Goal: Task Accomplishment & Management: Use online tool/utility

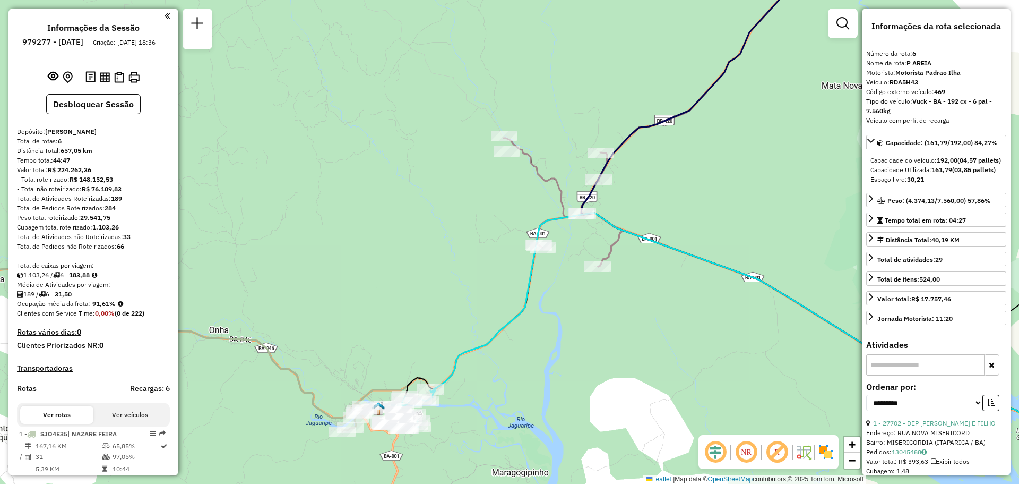
select select "**********"
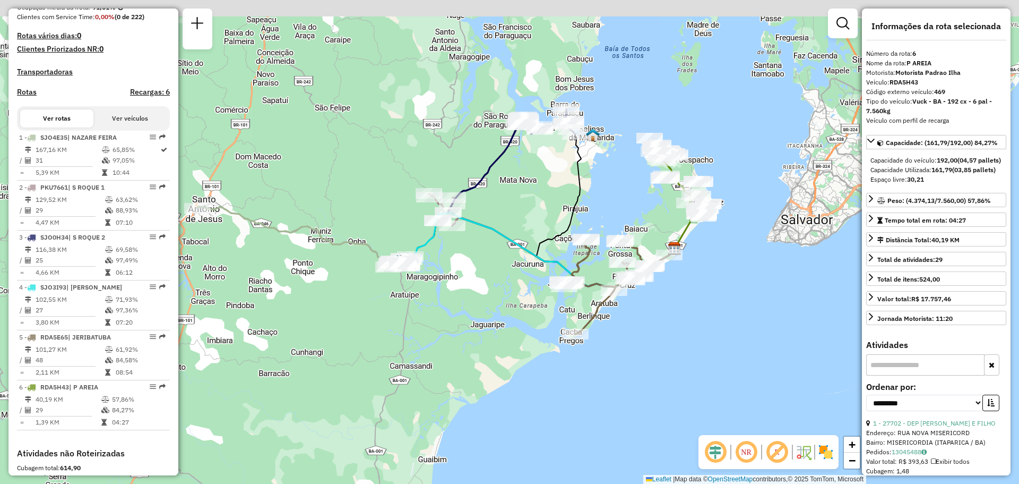
drag, startPoint x: 625, startPoint y: 207, endPoint x: 551, endPoint y: 229, distance: 78.3
click at [551, 229] on div "Janela de atendimento Grade de atendimento Capacidade Transportadoras Veículos …" at bounding box center [509, 242] width 1019 height 484
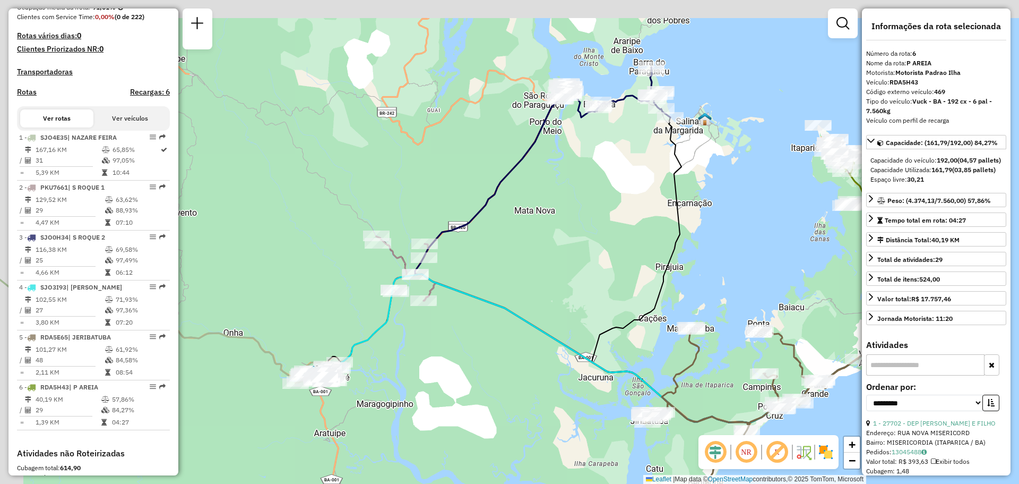
drag, startPoint x: 516, startPoint y: 112, endPoint x: 556, endPoint y: 147, distance: 53.0
click at [556, 147] on div "Janela de atendimento Grade de atendimento Capacidade Transportadoras Veículos …" at bounding box center [509, 242] width 1019 height 484
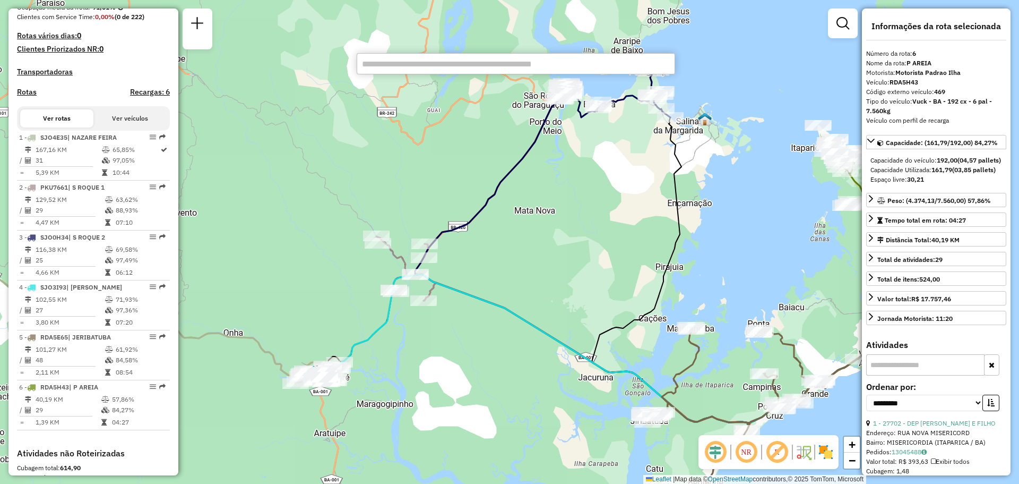
click at [611, 138] on div "Janela de atendimento Grade de atendimento Capacidade Transportadoras Veículos …" at bounding box center [509, 242] width 1019 height 484
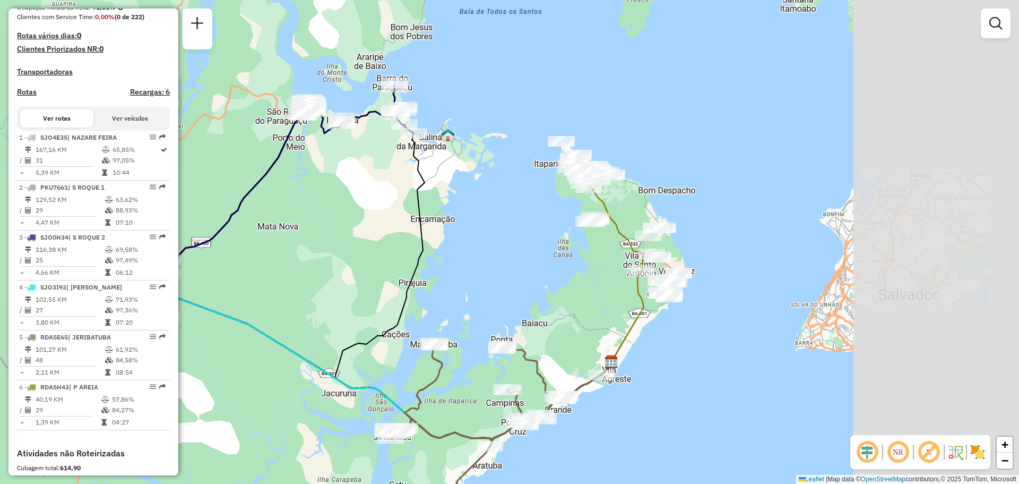
drag, startPoint x: 743, startPoint y: 166, endPoint x: 490, endPoint y: 171, distance: 252.8
click at [492, 173] on div "Janela de atendimento Grade de atendimento Capacidade Transportadoras Veículos …" at bounding box center [509, 242] width 1019 height 484
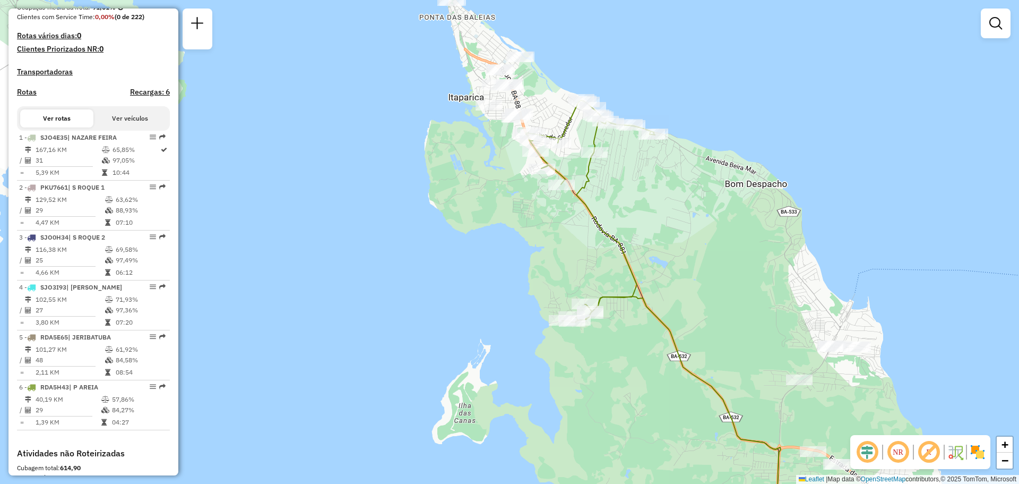
drag, startPoint x: 644, startPoint y: 185, endPoint x: 595, endPoint y: 297, distance: 122.4
click at [595, 297] on icon at bounding box center [590, 210] width 129 height 221
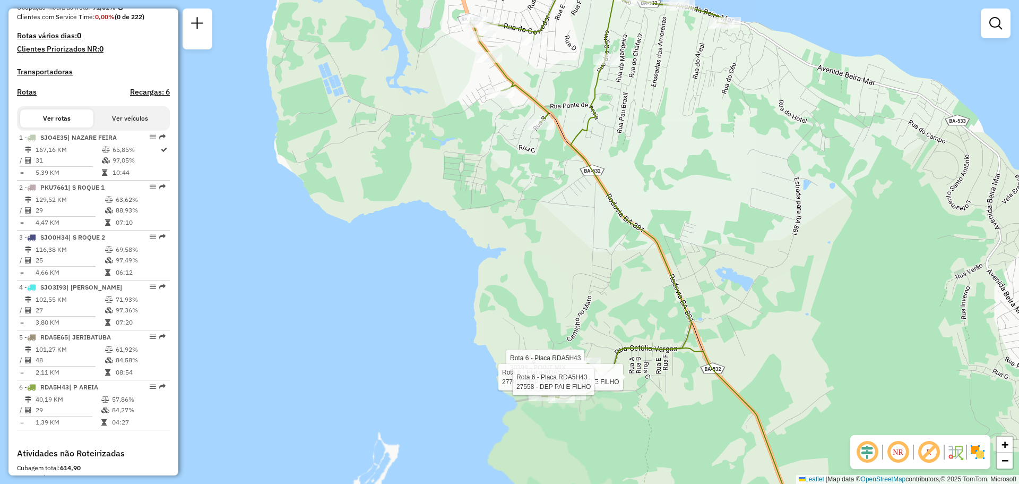
drag, startPoint x: 601, startPoint y: 304, endPoint x: 606, endPoint y: 324, distance: 20.9
click at [606, 323] on div "Rota 6 - Placa RDA5H43 30399 - POINT MIX Rota 6 - Placa RDA5H43 27702 - DEP BAR…" at bounding box center [509, 242] width 1019 height 484
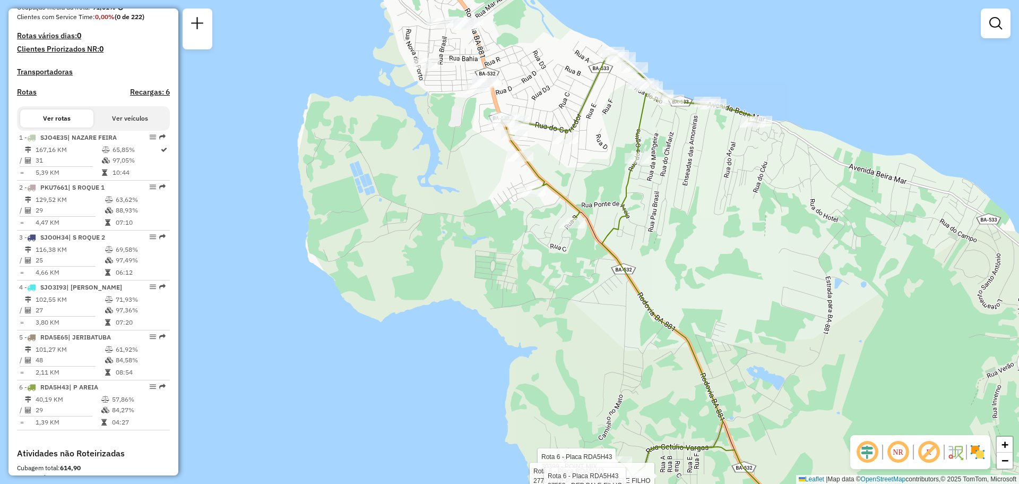
drag, startPoint x: 635, startPoint y: 261, endPoint x: 637, endPoint y: 271, distance: 10.7
click at [637, 271] on div "Rota 6 - Placa RDA5H43 30399 - POINT MIX Rota 6 - Placa RDA5H43 27702 - DEP BAR…" at bounding box center [509, 242] width 1019 height 484
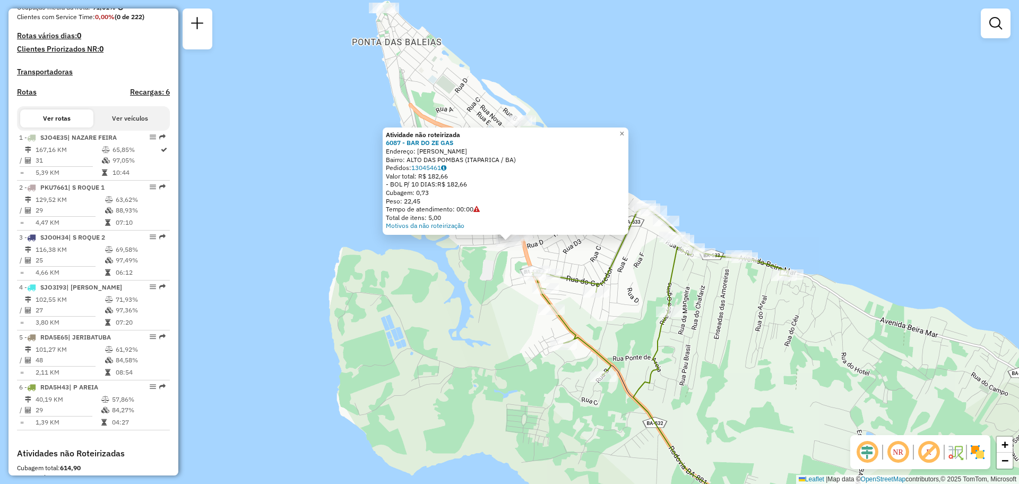
click at [593, 92] on div "Atividade não roteirizada 6087 - BAR DO ZE GAS Endereço: [PERSON_NAME]: ALTO DA…" at bounding box center [509, 242] width 1019 height 484
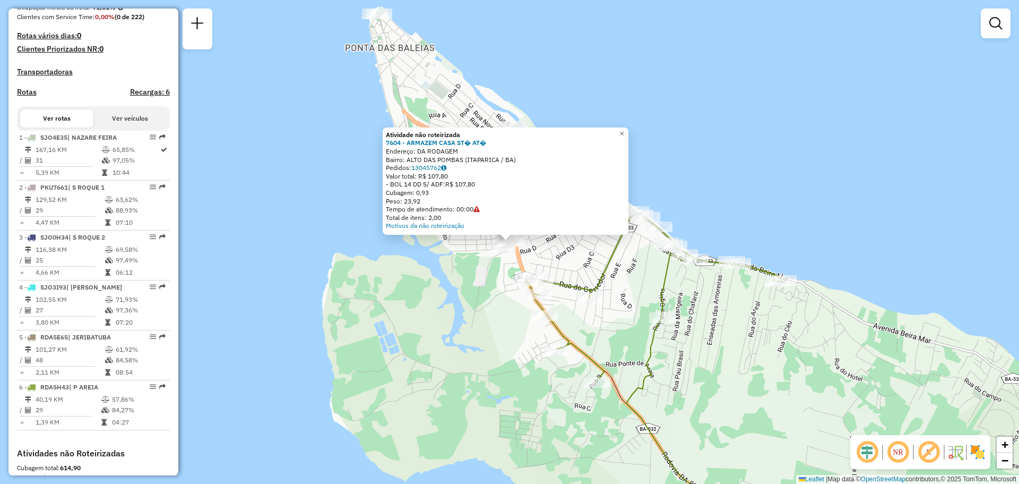
click at [682, 157] on div "Atividade não roteirizada 7604 - ARMAZEM CASA ST� AT� Endereço: DA RODAGEM Bair…" at bounding box center [509, 242] width 1019 height 484
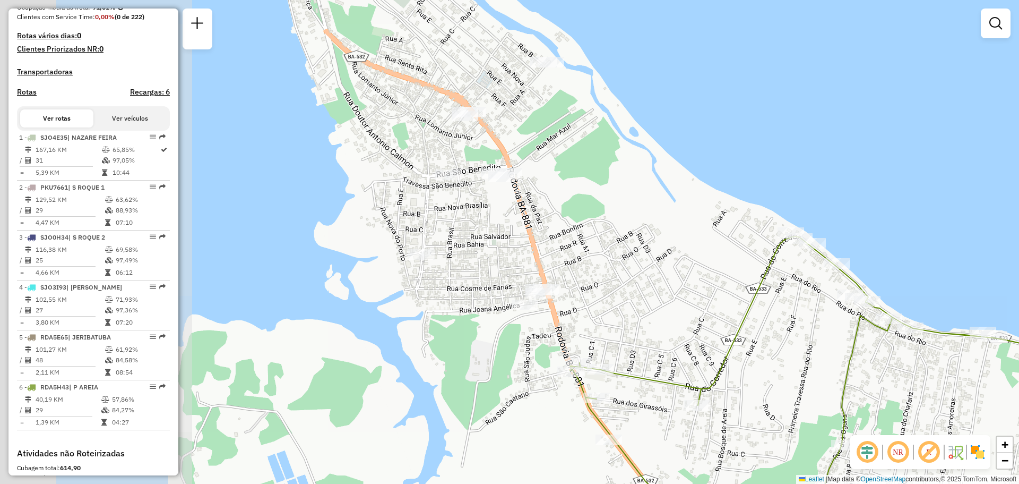
drag, startPoint x: 478, startPoint y: 181, endPoint x: 679, endPoint y: 148, distance: 203.5
click at [679, 148] on div "Janela de atendimento Grade de atendimento Capacidade Transportadoras Veículos …" at bounding box center [509, 242] width 1019 height 484
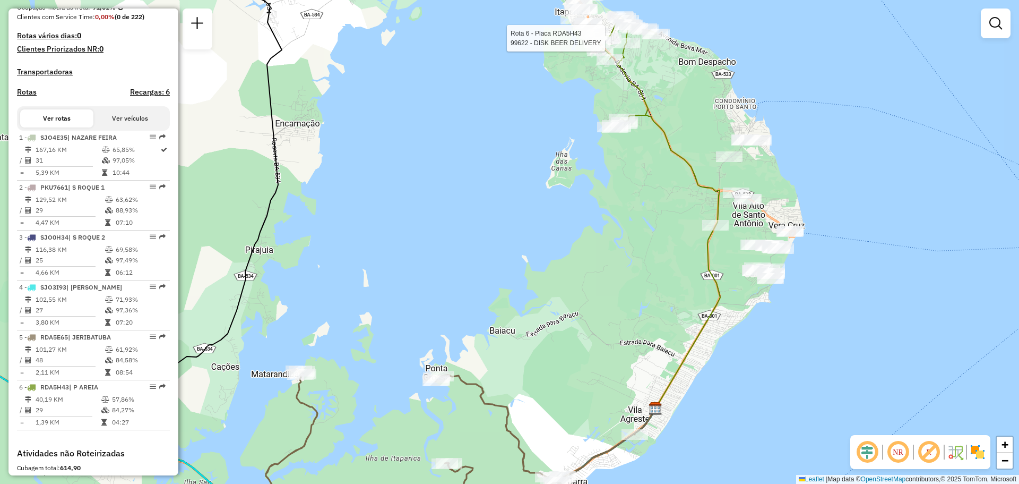
drag, startPoint x: 621, startPoint y: 287, endPoint x: 614, endPoint y: 231, distance: 56.1
click at [614, 231] on div "Rota 6 - Placa RDA5H43 99622 - DISK BEER DELIVERY Janela de atendimento Grade d…" at bounding box center [509, 242] width 1019 height 484
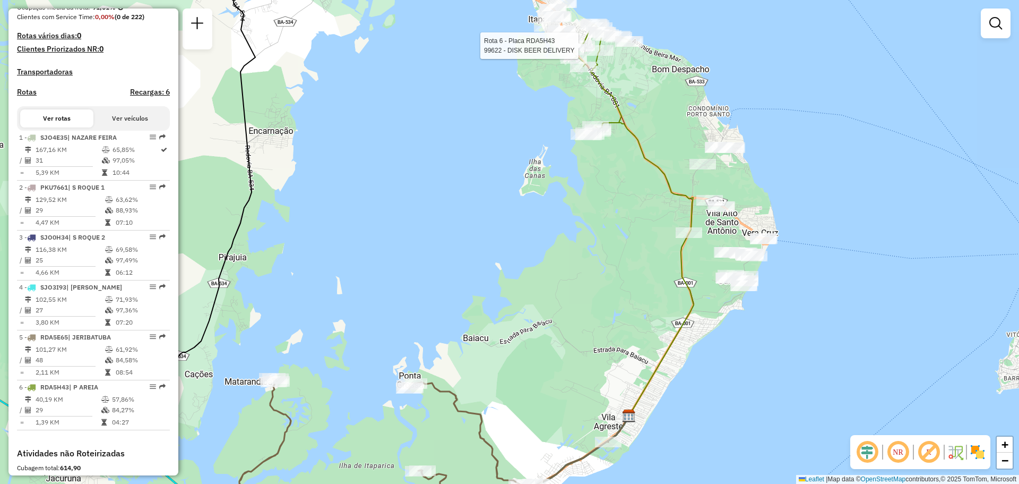
drag, startPoint x: 609, startPoint y: 230, endPoint x: 579, endPoint y: 297, distance: 73.4
click at [579, 297] on div "Rota 6 - Placa RDA5H43 99622 - DISK BEER DELIVERY Janela de atendimento Grade d…" at bounding box center [509, 242] width 1019 height 484
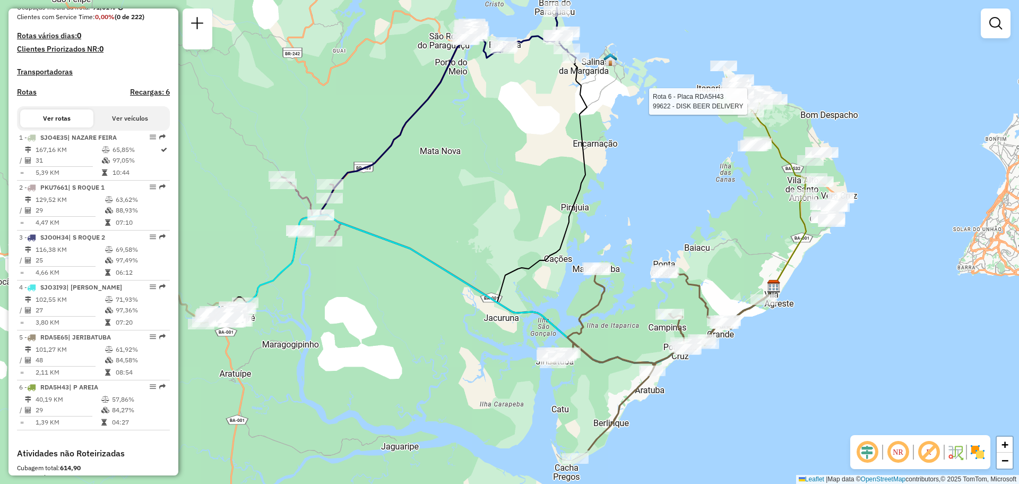
drag, startPoint x: 590, startPoint y: 238, endPoint x: 756, endPoint y: 174, distance: 177.9
click at [756, 174] on div "Rota 6 - Placa RDA5H43 99622 - DISK BEER DELIVERY Janela de atendimento Grade d…" at bounding box center [509, 242] width 1019 height 484
click at [661, 176] on div "Rota 6 - Placa RDA5H43 99622 - DISK BEER DELIVERY Janela de atendimento Grade d…" at bounding box center [509, 242] width 1019 height 484
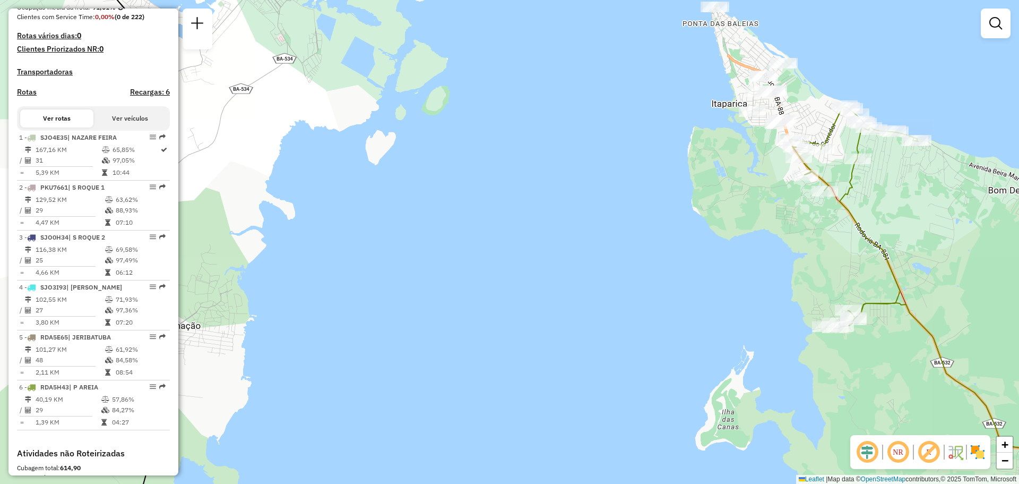
click at [632, 131] on div "Janela de atendimento Grade de atendimento Capacidade Transportadoras Veículos …" at bounding box center [509, 242] width 1019 height 484
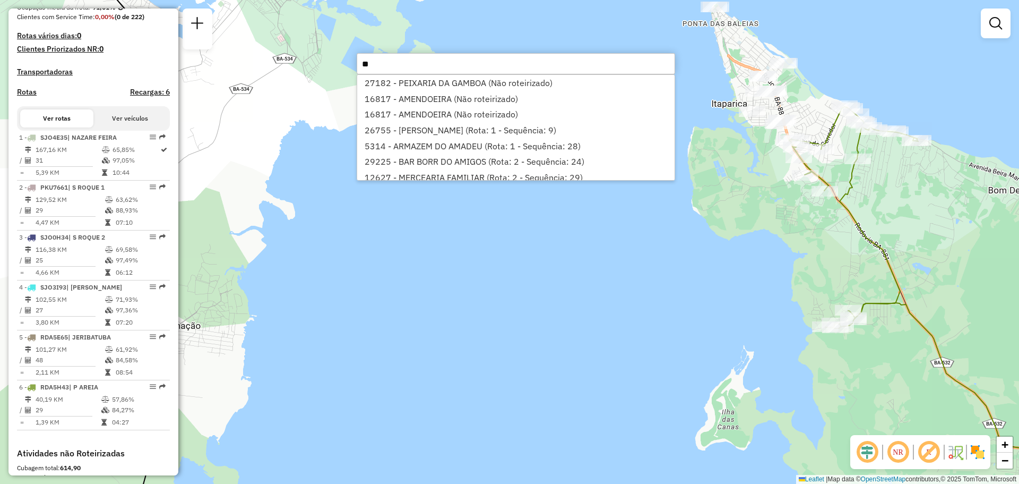
type input "*"
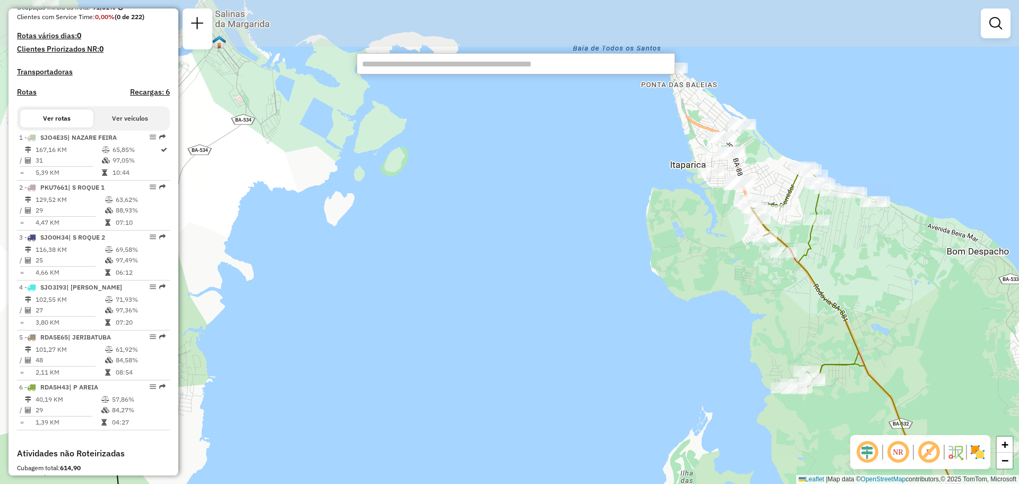
drag, startPoint x: 906, startPoint y: 74, endPoint x: 870, endPoint y: 126, distance: 63.5
click at [870, 126] on div "Janela de atendimento Grade de atendimento Capacidade Transportadoras Veículos …" at bounding box center [509, 242] width 1019 height 484
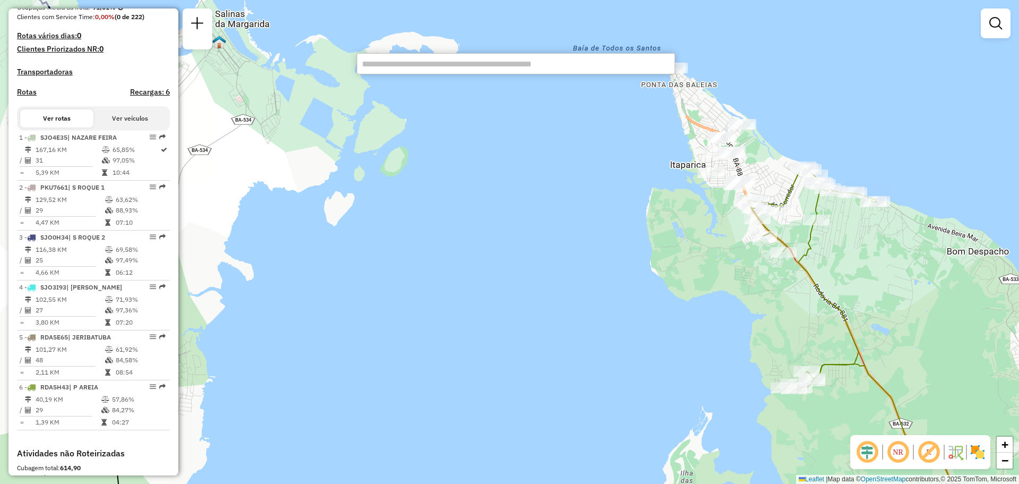
click at [585, 446] on div "Janela de atendimento Grade de atendimento Capacidade Transportadoras Veículos …" at bounding box center [509, 242] width 1019 height 484
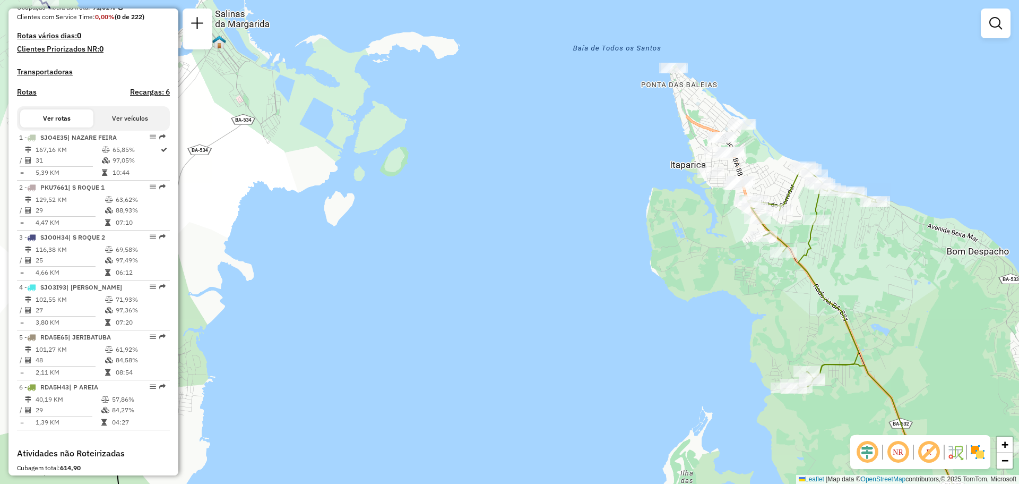
click at [90, 92] on div "Depósito: [PERSON_NAME] Total de rotas: 6 Distância Total: 657,05 km Tempo tota…" at bounding box center [93, 140] width 161 height 618
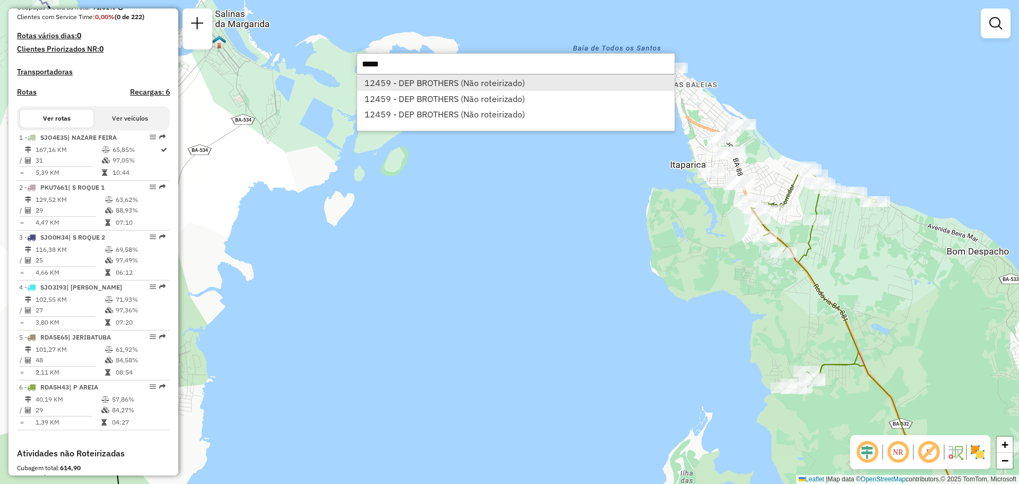
type input "*****"
click at [458, 88] on li "12459 - DEP BROTHERS (Não roteirizado)" at bounding box center [516, 83] width 318 height 16
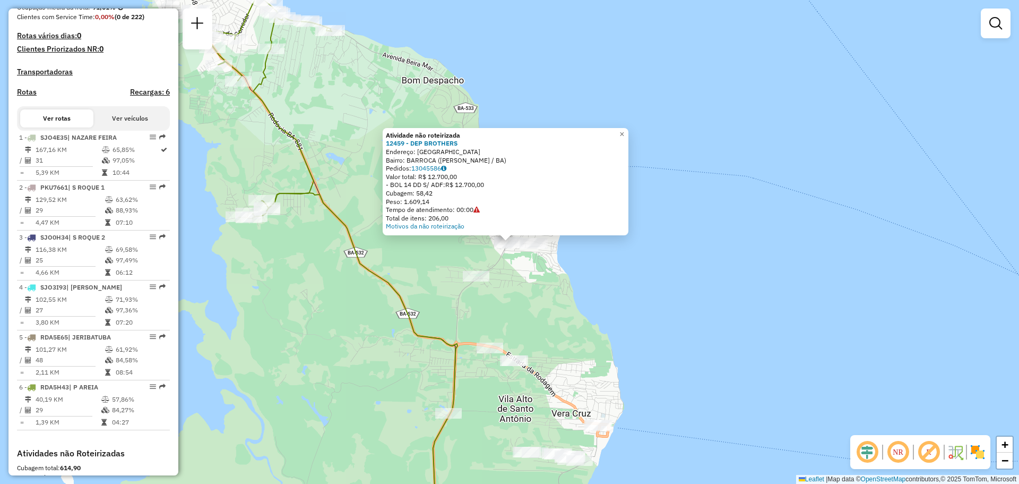
click at [522, 307] on div "Atividade não roteirizada 12459 - DEP BROTHERS Endereço: PRAIA JANGADEIROS Bair…" at bounding box center [509, 242] width 1019 height 484
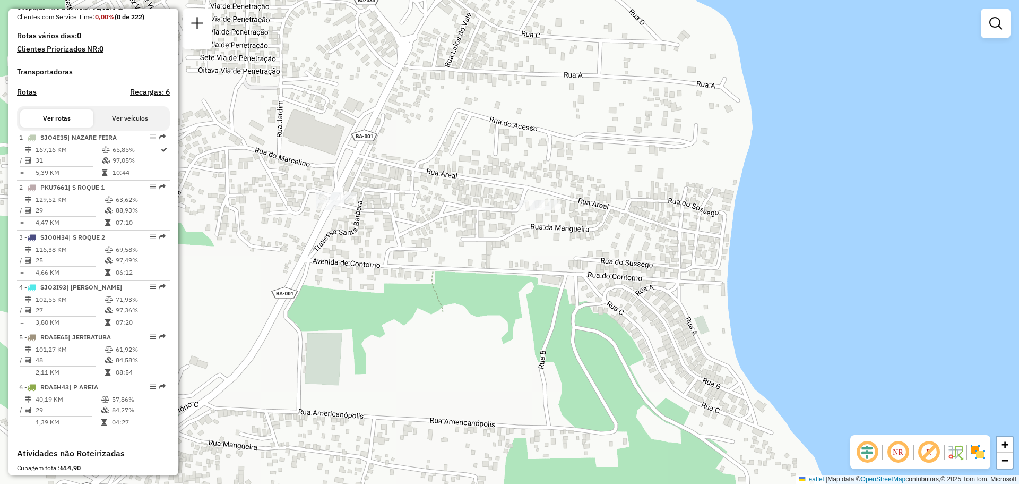
click at [539, 210] on div at bounding box center [532, 205] width 27 height 11
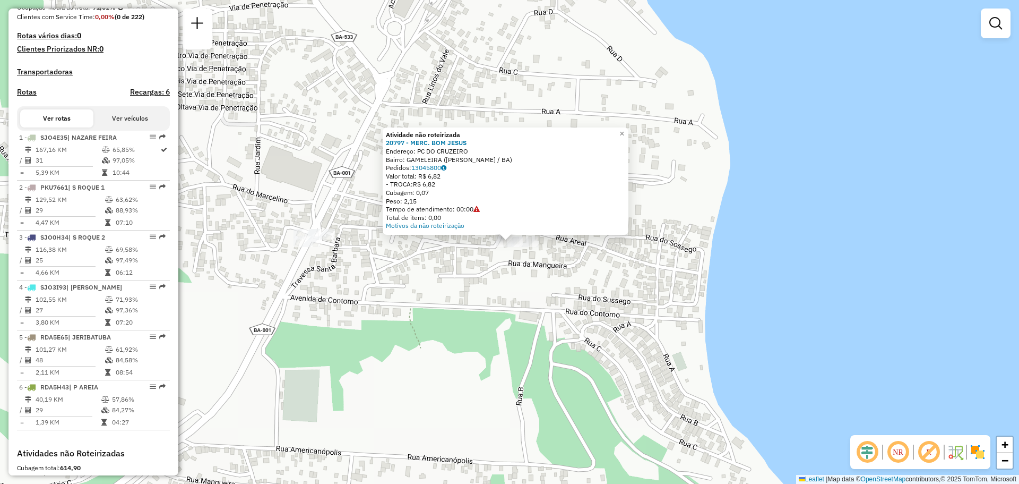
click at [543, 282] on div "Atividade não roteirizada 20797 - MERC. BOM JESUS Endereço: PC DO CRUZEIRO Bair…" at bounding box center [509, 242] width 1019 height 484
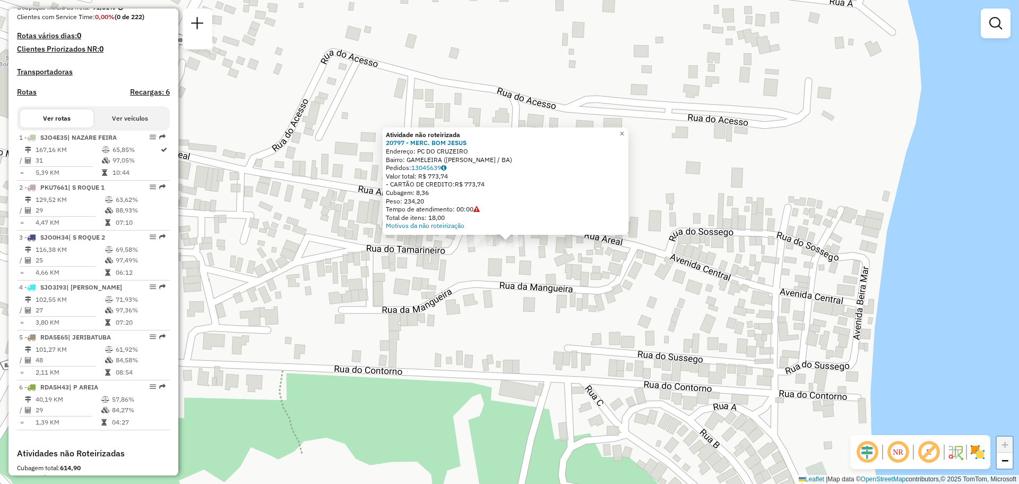
click at [664, 252] on div "Atividade não roteirizada 20797 - MERC. BOM JESUS Endereço: PC DO CRUZEIRO Bair…" at bounding box center [509, 242] width 1019 height 484
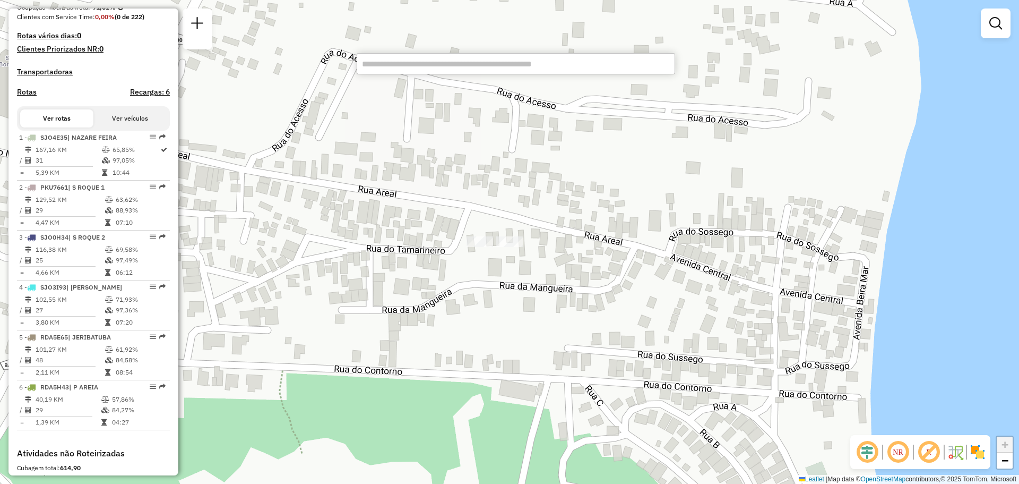
type input "**********"
type input "*"
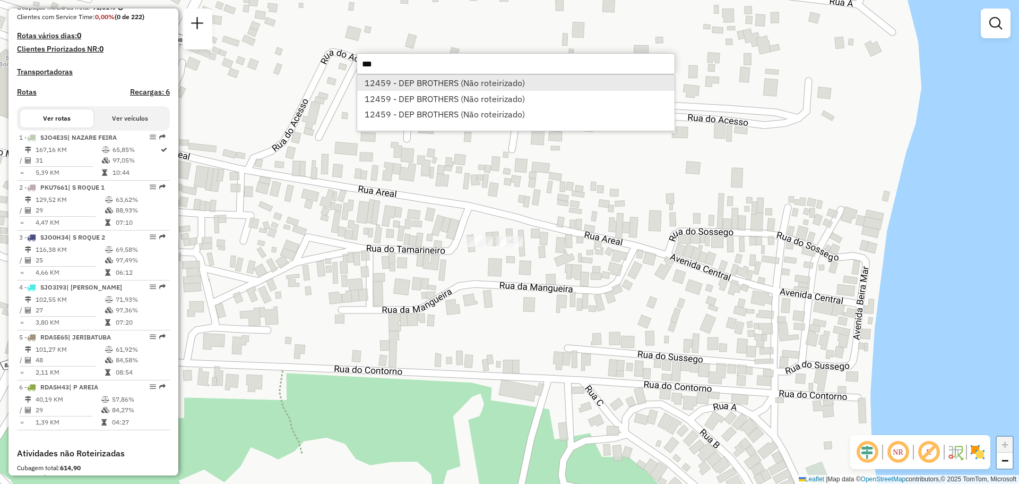
type input "***"
click at [538, 78] on li "12459 - DEP BROTHERS (Não roteirizado)" at bounding box center [516, 83] width 318 height 16
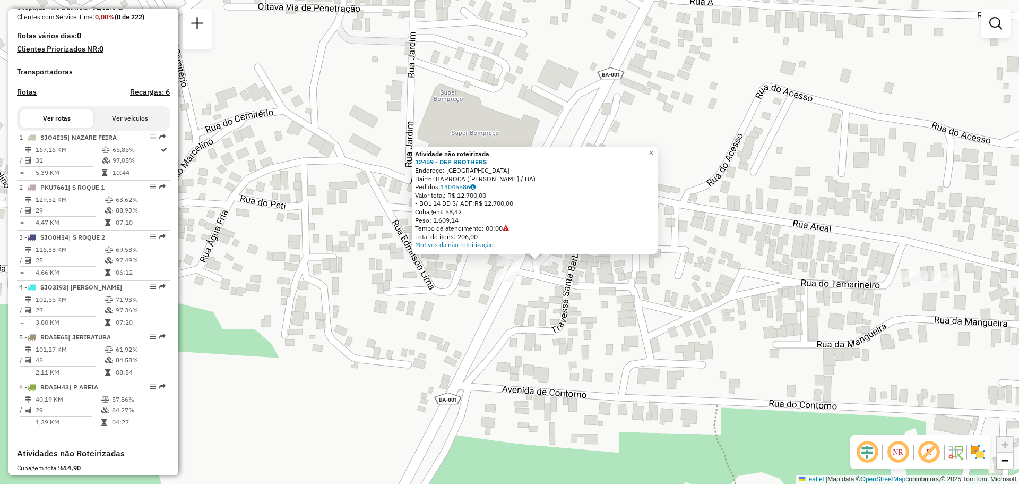
click at [562, 278] on div "Atividade não roteirizada 12459 - DEP BROTHERS Endereço: PRAIA JANGADEIROS Bair…" at bounding box center [509, 242] width 1019 height 484
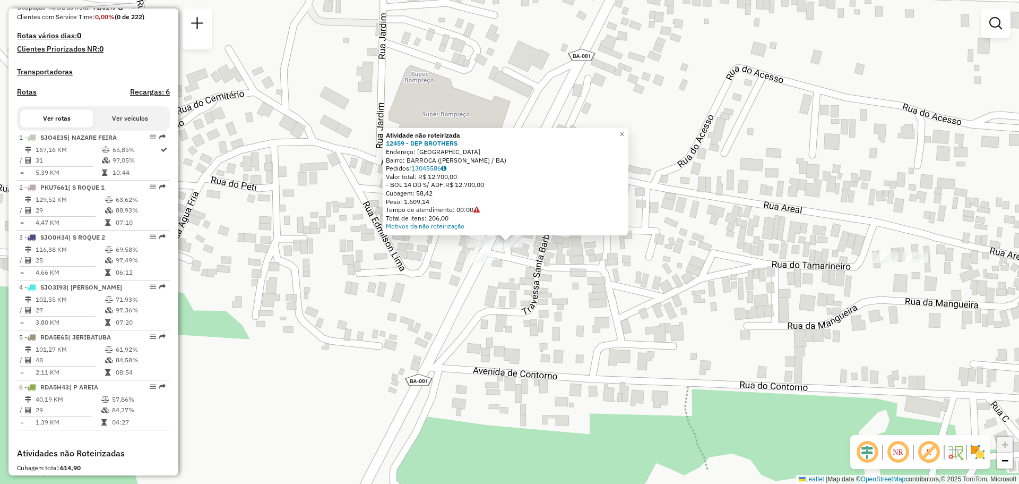
click at [507, 268] on div "Atividade não roteirizada 12459 - DEP BROTHERS Endereço: PRAIA JANGADEIROS Bair…" at bounding box center [509, 242] width 1019 height 484
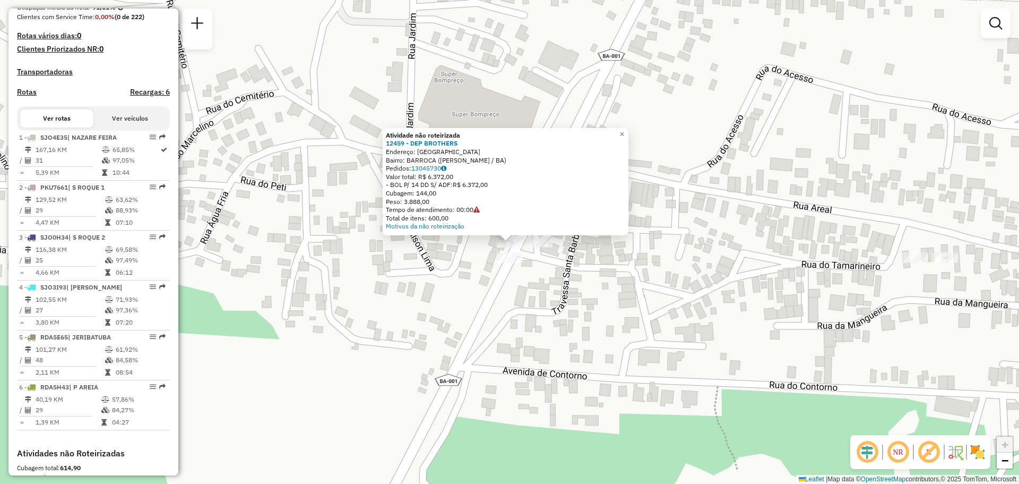
click at [486, 254] on div "Atividade não roteirizada 12459 - DEP BROTHERS Endereço: PRAIA JANGADEIROS Bair…" at bounding box center [509, 242] width 1019 height 484
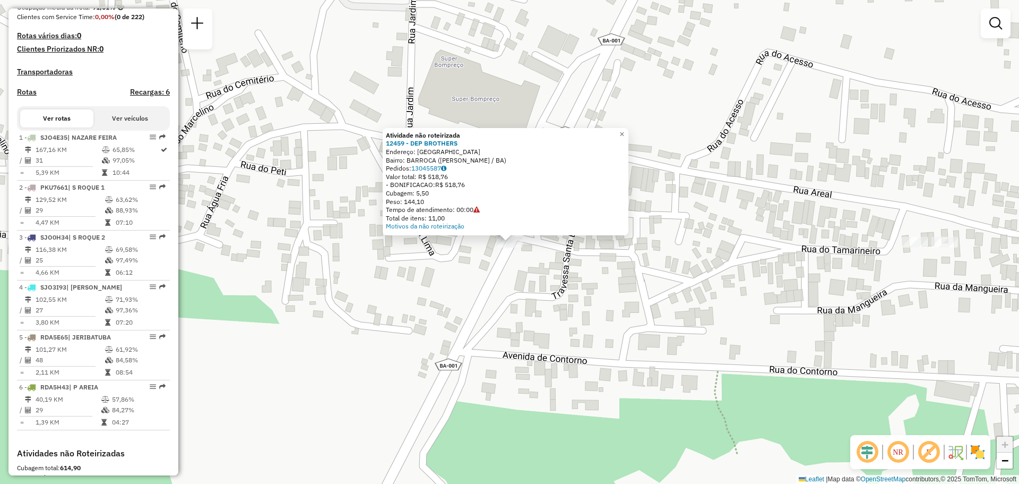
click at [536, 247] on div "Atividade não roteirizada 12459 - DEP BROTHERS Endereço: PRAIA JANGADEIROS Bair…" at bounding box center [509, 242] width 1019 height 484
click at [552, 258] on div "Atividade não roteirizada 12459 - DEP BROTHERS Endereço: PRAIA JANGADEIROS Bair…" at bounding box center [509, 242] width 1019 height 484
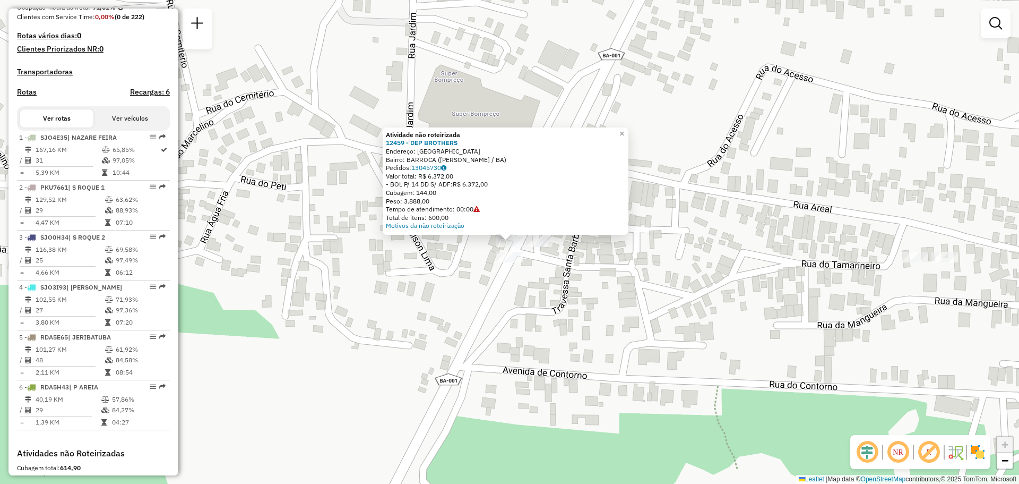
click at [511, 262] on div at bounding box center [509, 257] width 27 height 11
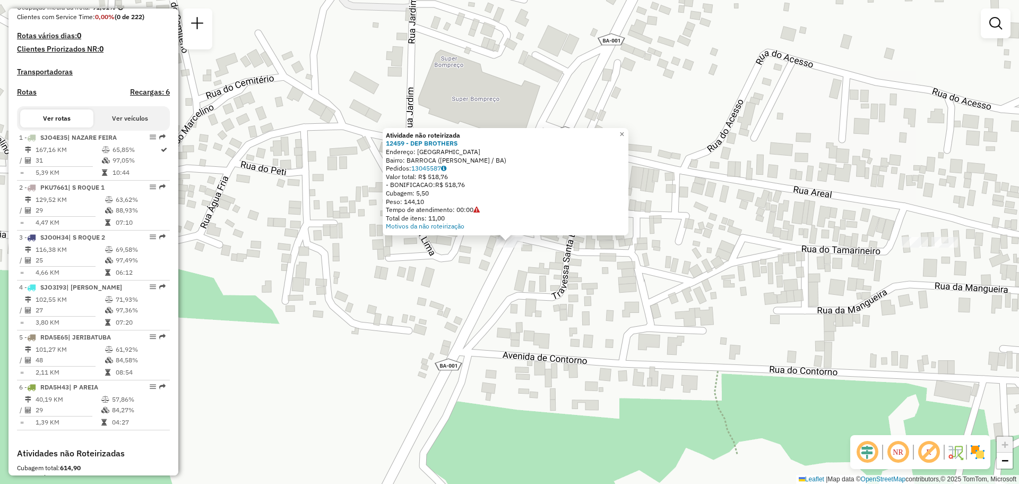
click at [537, 248] on div "Atividade não roteirizada 12459 - DEP BROTHERS Endereço: PRAIA JANGADEIROS Bair…" at bounding box center [509, 242] width 1019 height 484
click at [527, 254] on div "Atividade não roteirizada 12459 - DEP BROTHERS Endereço: PRAIA JANGADEIROS Bair…" at bounding box center [509, 242] width 1019 height 484
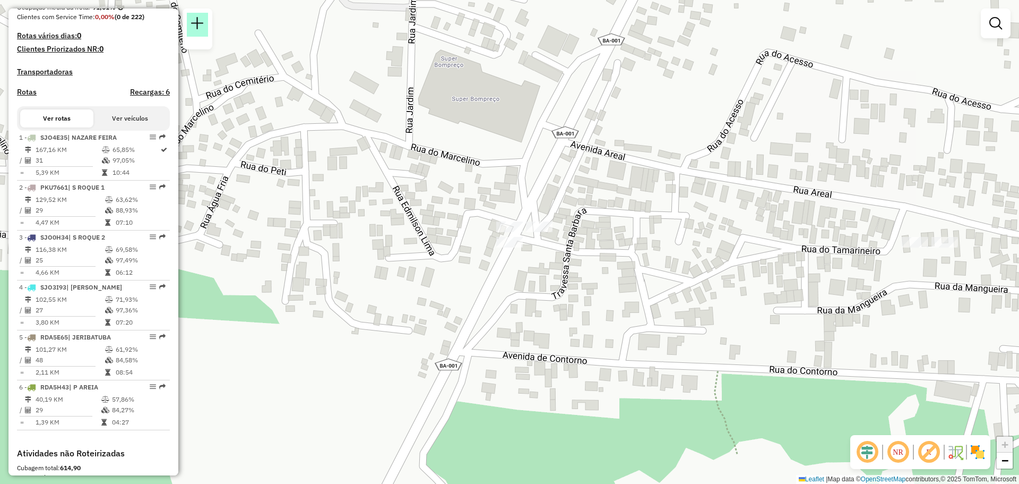
click at [205, 21] on link at bounding box center [197, 25] width 21 height 24
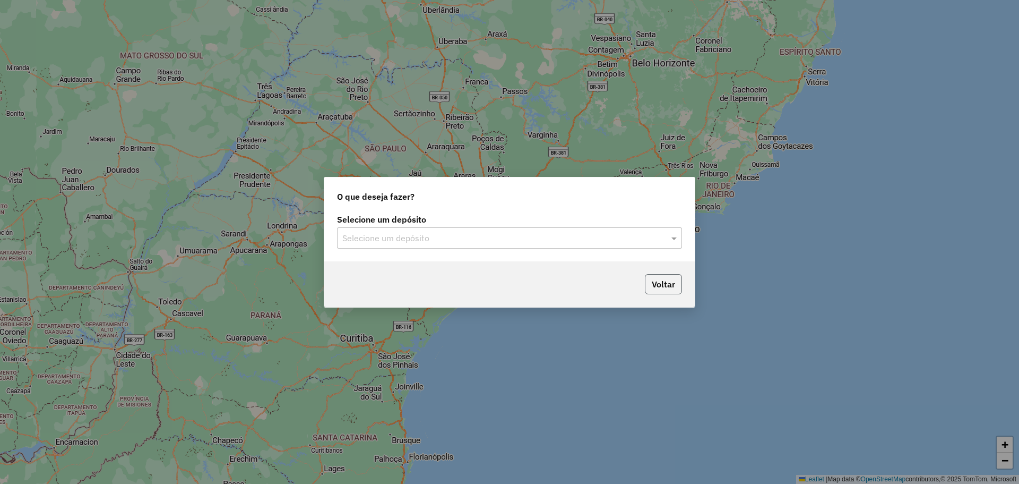
click at [671, 283] on button "Voltar" at bounding box center [663, 284] width 37 height 20
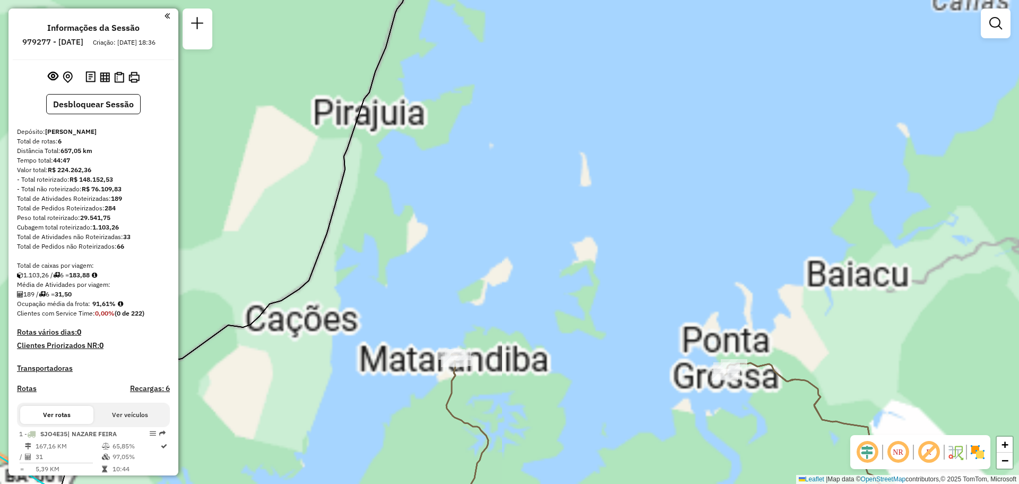
drag, startPoint x: 646, startPoint y: 127, endPoint x: 322, endPoint y: 309, distance: 371.1
click at [423, 326] on div "Janela de atendimento Grade de atendimento Capacidade Transportadoras Veículos …" at bounding box center [509, 242] width 1019 height 484
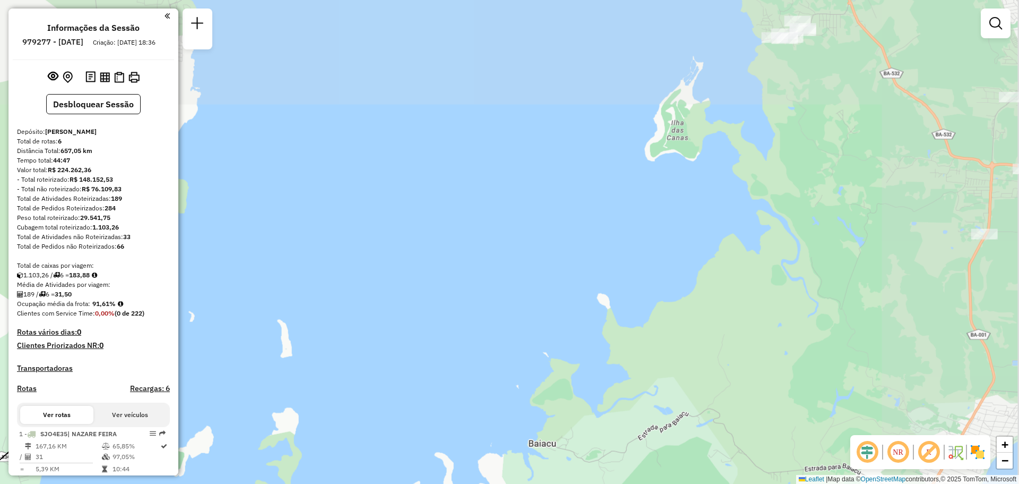
drag, startPoint x: 656, startPoint y: 332, endPoint x: 367, endPoint y: 291, distance: 292.2
click at [454, 307] on div "Janela de atendimento Grade de atendimento Capacidade Transportadoras Veículos …" at bounding box center [509, 242] width 1019 height 484
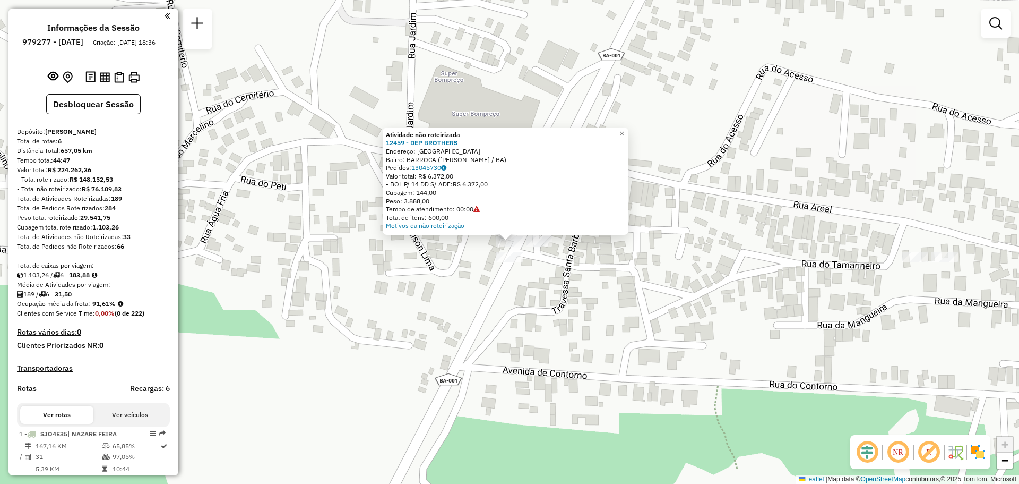
click at [526, 84] on div "Atividade não roteirizada 12459 - DEP BROTHERS Endereço: PRAIA JANGADEIROS Bair…" at bounding box center [509, 242] width 1019 height 484
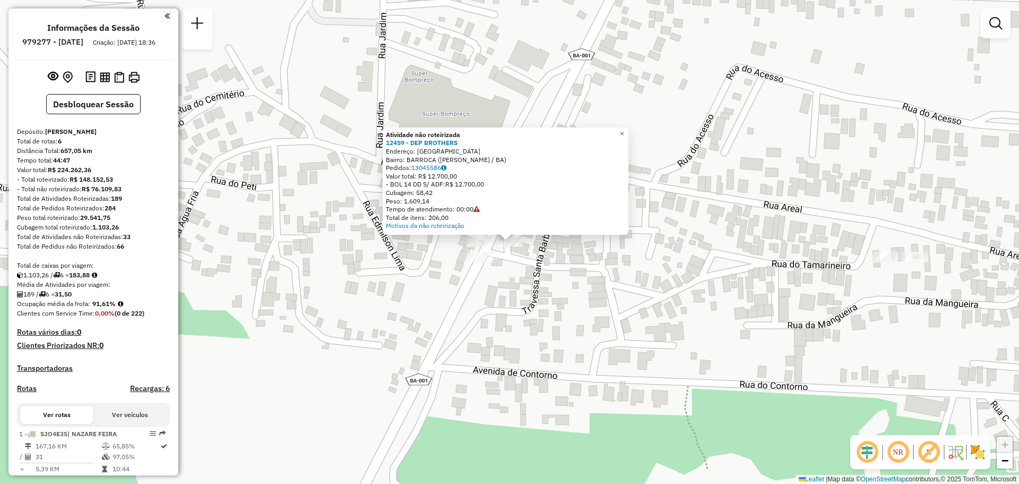
click at [554, 252] on div "Atividade não roteirizada 12459 - DEP BROTHERS Endereço: PRAIA JANGADEIROS Bair…" at bounding box center [509, 242] width 1019 height 484
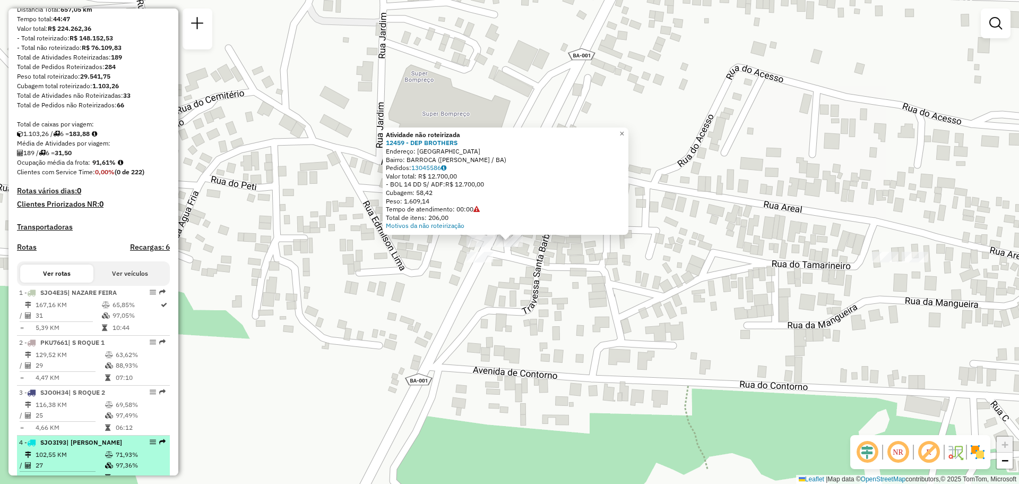
scroll to position [31, 0]
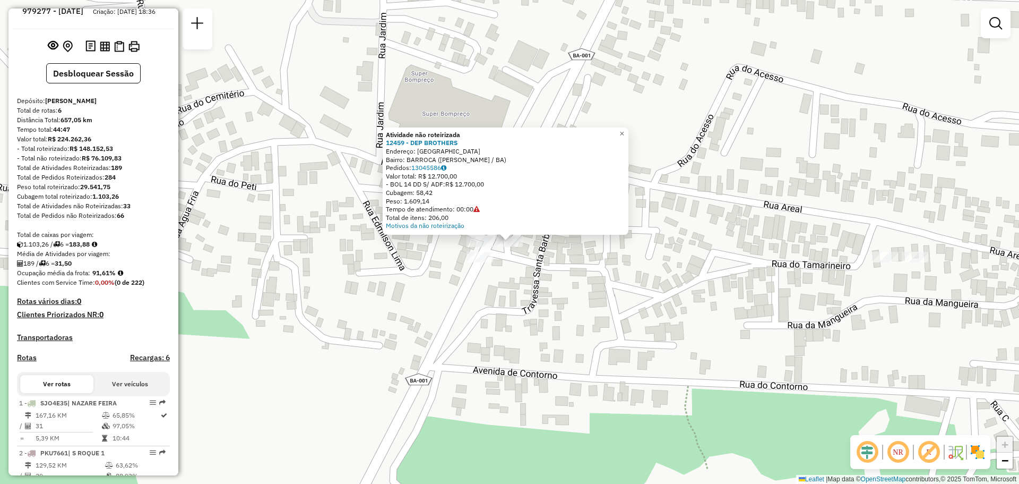
click at [164, 201] on div "Cubagem total roteirizado: 1.103,26" at bounding box center [93, 197] width 153 height 10
click at [305, 208] on div "Atividade não roteirizada 12459 - DEP BROTHERS Endereço: PRAIA JANGADEIROS Bair…" at bounding box center [509, 242] width 1019 height 484
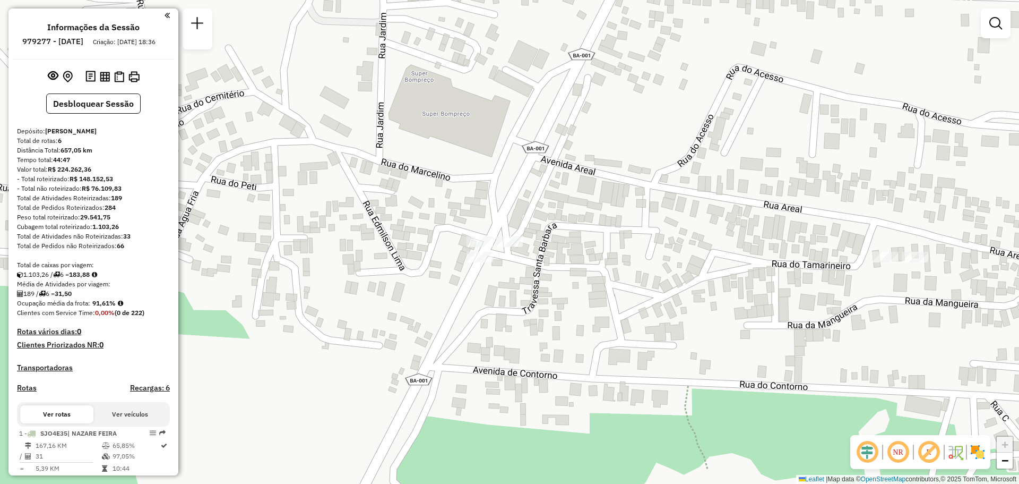
scroll to position [0, 0]
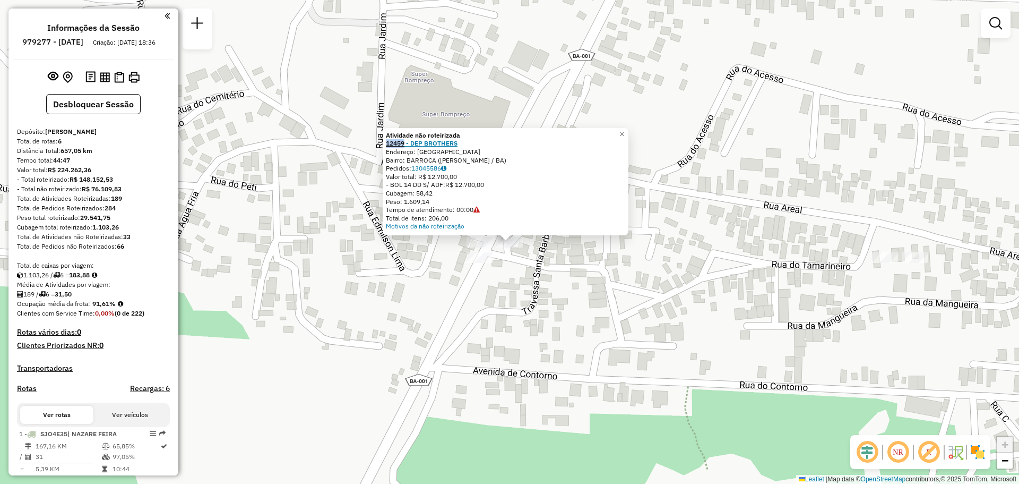
drag, startPoint x: 388, startPoint y: 143, endPoint x: 408, endPoint y: 142, distance: 20.2
click at [408, 142] on div "Atividade não roteirizada 12459 - DEP BROTHERS Endereço: PRAIA JANGADEIROS Bair…" at bounding box center [506, 181] width 246 height 107
copy strong "12459"
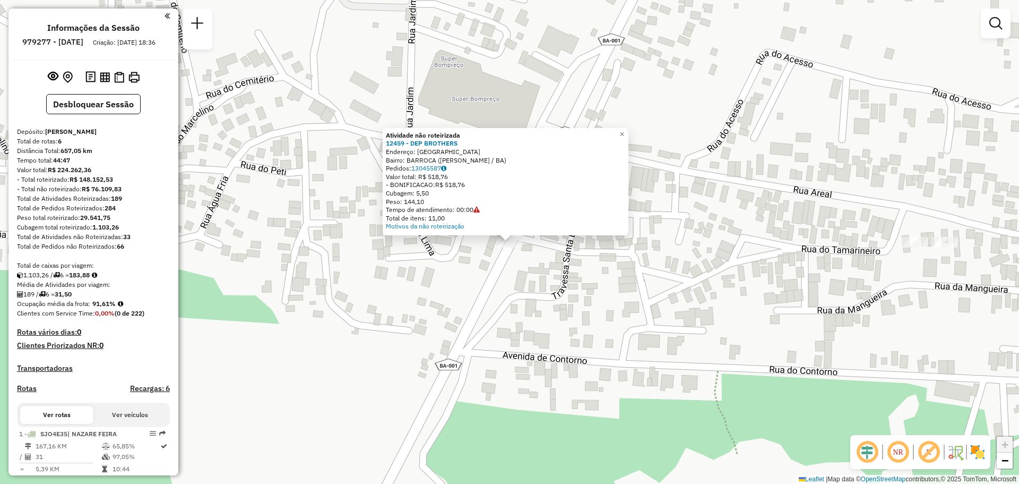
click at [524, 258] on div "Atividade não roteirizada 12459 - DEP BROTHERS Endereço: PRAIA JANGADEIROS Bair…" at bounding box center [509, 242] width 1019 height 484
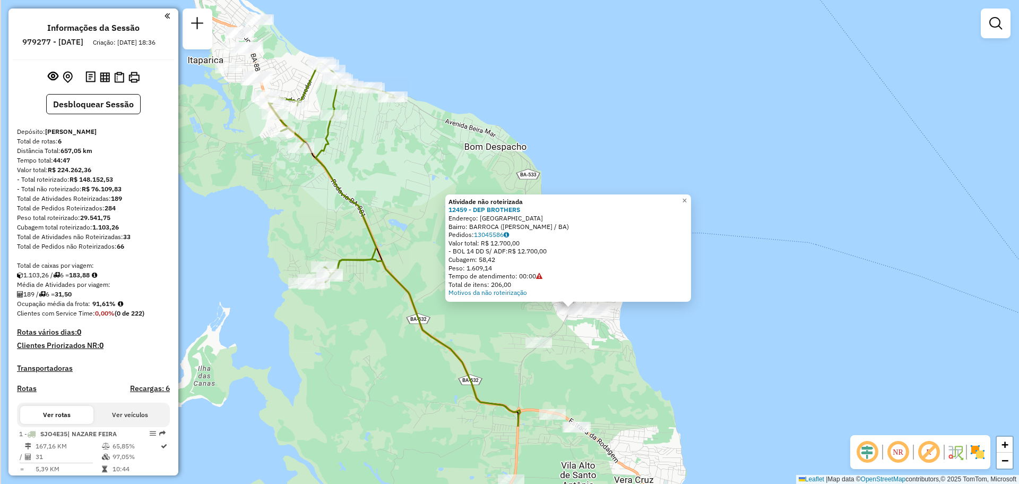
drag, startPoint x: 627, startPoint y: 236, endPoint x: 699, endPoint y: 81, distance: 171.5
click at [699, 83] on div "Atividade não roteirizada 12459 - DEP BROTHERS Endereço: PRAIA JANGADEIROS Bair…" at bounding box center [509, 242] width 1019 height 484
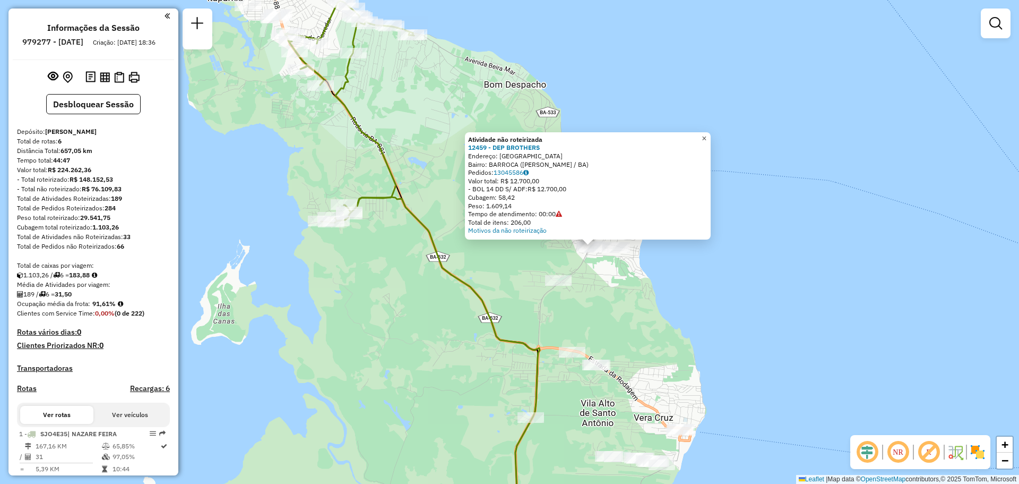
click at [707, 136] on span "×" at bounding box center [704, 138] width 5 height 9
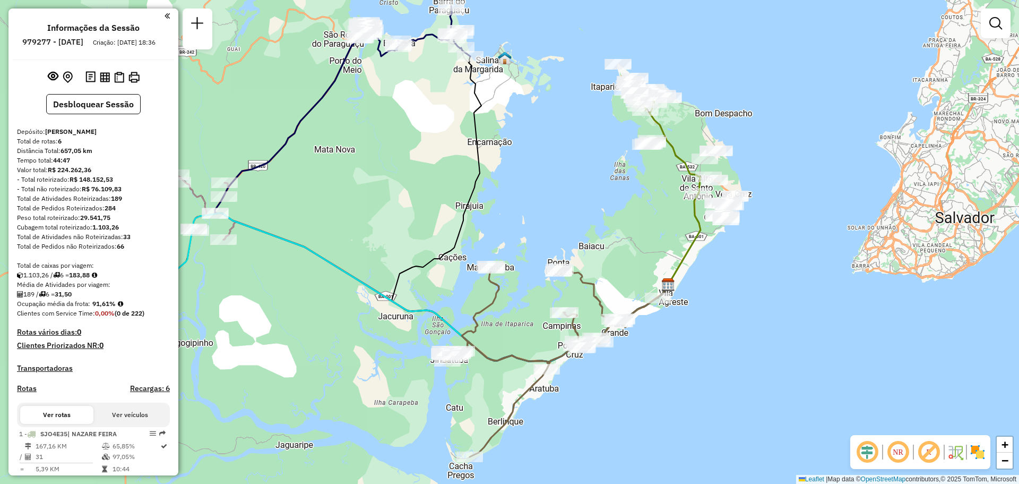
drag, startPoint x: 424, startPoint y: 274, endPoint x: 607, endPoint y: 222, distance: 190.4
click at [607, 222] on div "Janela de atendimento Grade de atendimento Capacidade Transportadoras Veículos …" at bounding box center [509, 242] width 1019 height 484
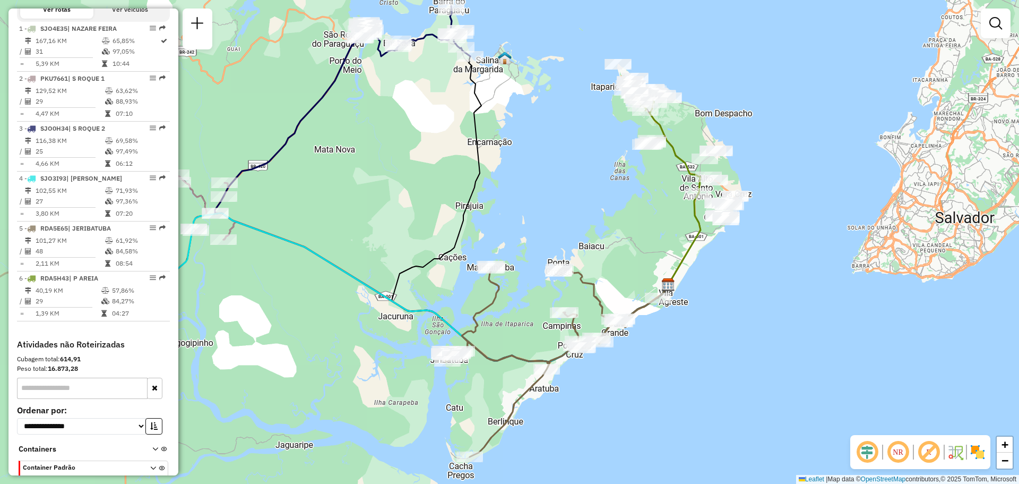
scroll to position [402, 0]
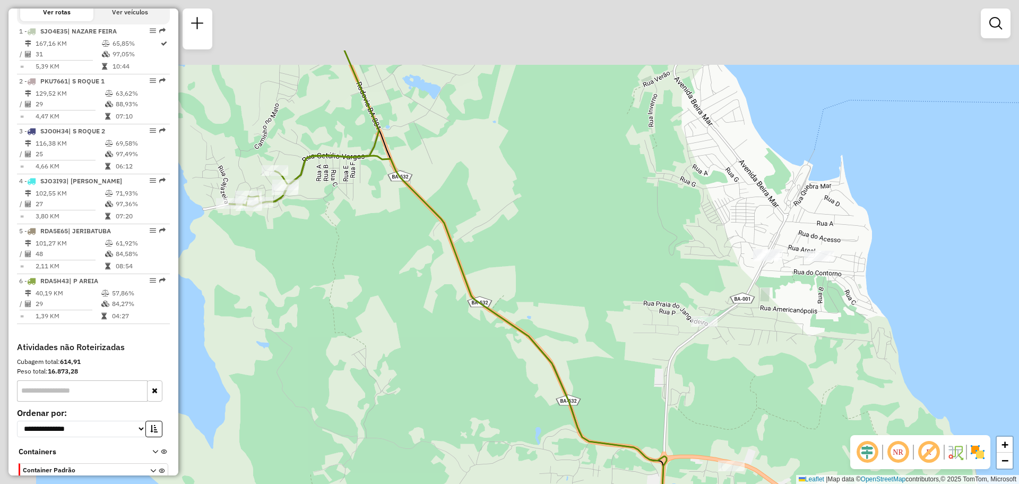
drag, startPoint x: 556, startPoint y: 171, endPoint x: 601, endPoint y: 201, distance: 53.6
click at [614, 267] on div "Janela de atendimento Grade de atendimento Capacidade Transportadoras Veículos …" at bounding box center [509, 242] width 1019 height 484
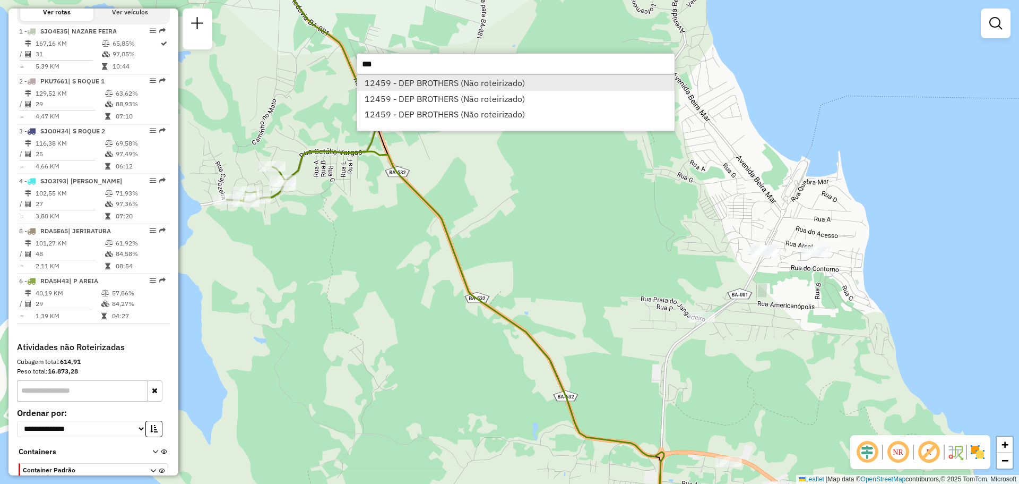
type input "***"
click at [474, 89] on li "12459 - DEP BROTHERS (Não roteirizado)" at bounding box center [516, 83] width 318 height 16
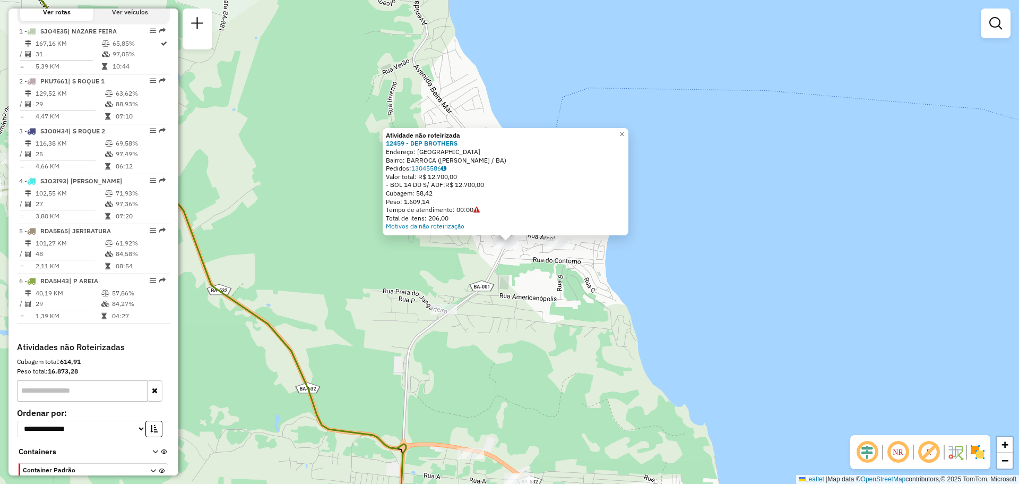
click at [544, 329] on div "Atividade não roteirizada 12459 - DEP BROTHERS Endereço: PRAIA JANGADEIROS Bair…" at bounding box center [509, 242] width 1019 height 484
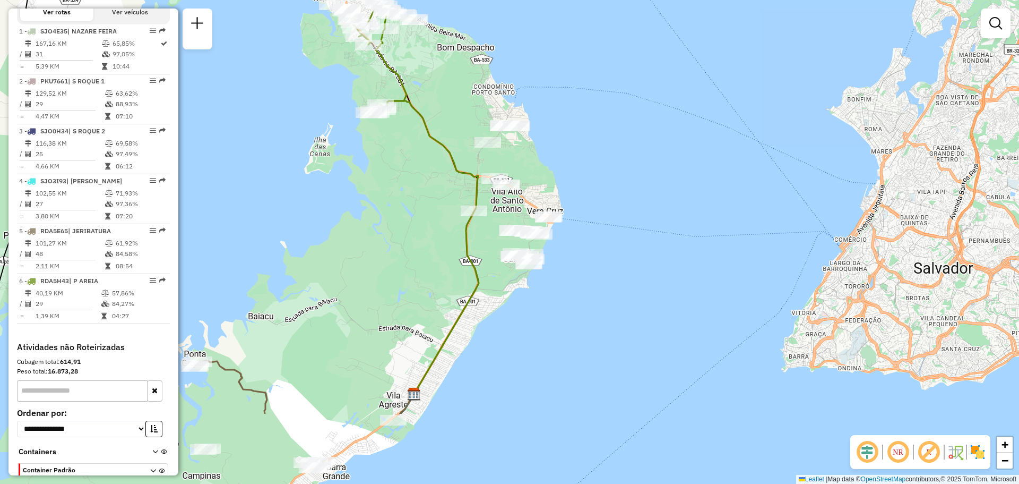
drag, startPoint x: 518, startPoint y: 304, endPoint x: 507, endPoint y: 231, distance: 73.6
click at [516, 249] on div "Janela de atendimento Grade de atendimento Capacidade Transportadoras Veículos …" at bounding box center [509, 242] width 1019 height 484
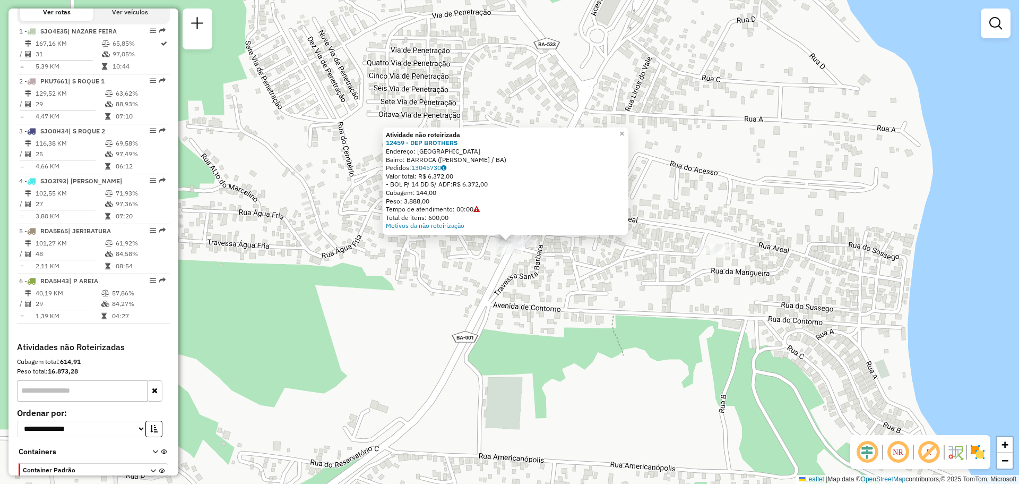
click at [465, 265] on div "Atividade não roteirizada 12459 - DEP BROTHERS Endereço: PRAIA JANGADEIROS Bair…" at bounding box center [509, 242] width 1019 height 484
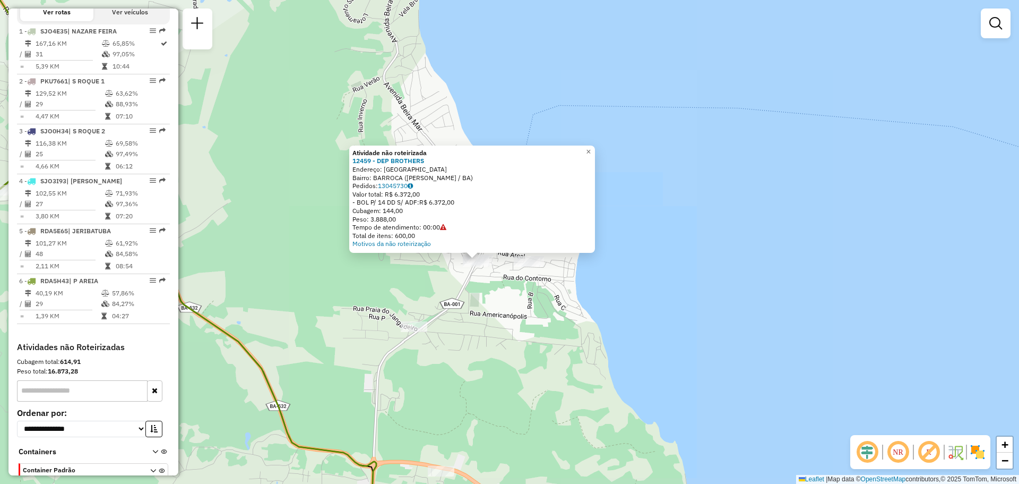
drag, startPoint x: 513, startPoint y: 242, endPoint x: 520, endPoint y: 171, distance: 71.0
click at [520, 172] on div "Atividade não roteirizada 12459 - DEP BROTHERS Endereço: PRAIA JANGADEIROS Bair…" at bounding box center [509, 242] width 1019 height 484
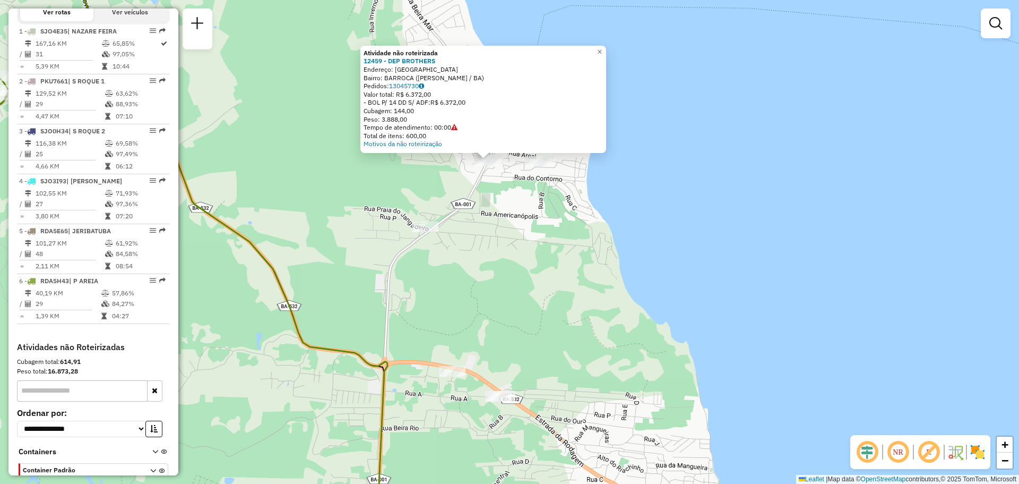
click at [431, 235] on div "Atividade não roteirizada 12459 - DEP BROTHERS Endereço: PRAIA JANGADEIROS Bair…" at bounding box center [509, 242] width 1019 height 484
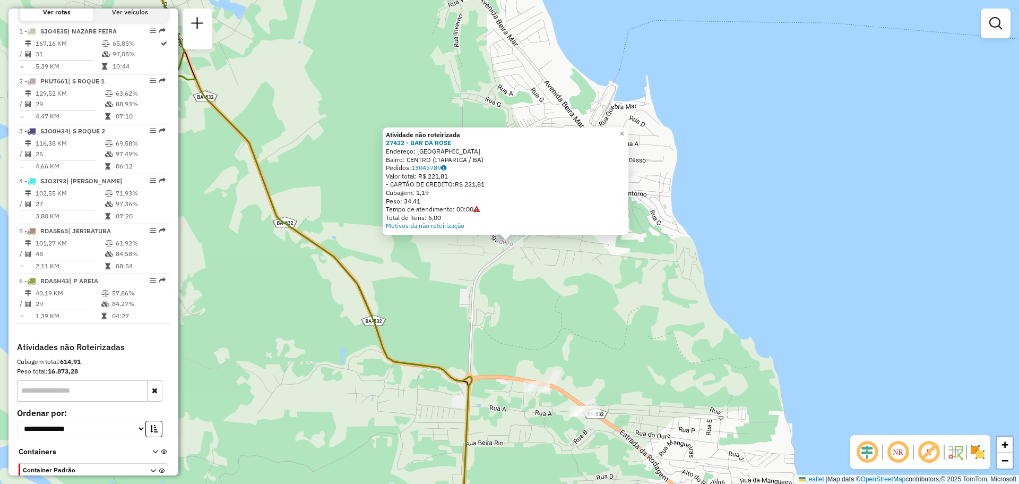
click at [586, 270] on div "Atividade não roteirizada 27432 - BAR DA ROSE Endereço: [GEOGRAPHIC_DATA] Bairr…" at bounding box center [509, 242] width 1019 height 484
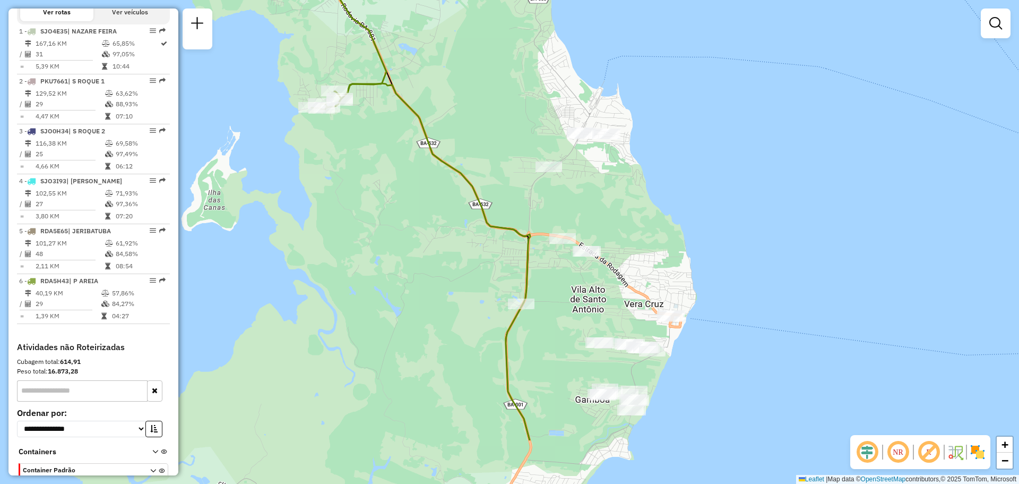
drag, startPoint x: 591, startPoint y: 299, endPoint x: 593, endPoint y: 208, distance: 91.9
click at [593, 208] on div "Janela de atendimento Grade de atendimento Capacidade Transportadoras Veículos …" at bounding box center [509, 242] width 1019 height 484
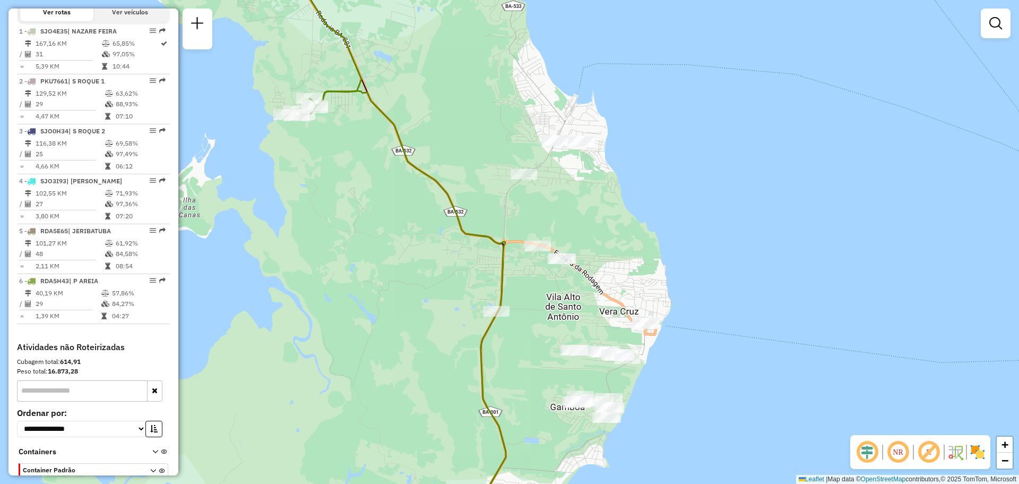
drag, startPoint x: 593, startPoint y: 208, endPoint x: 568, endPoint y: 215, distance: 26.0
click at [568, 215] on div "Janela de atendimento Grade de atendimento Capacidade Transportadoras Veículos …" at bounding box center [509, 242] width 1019 height 484
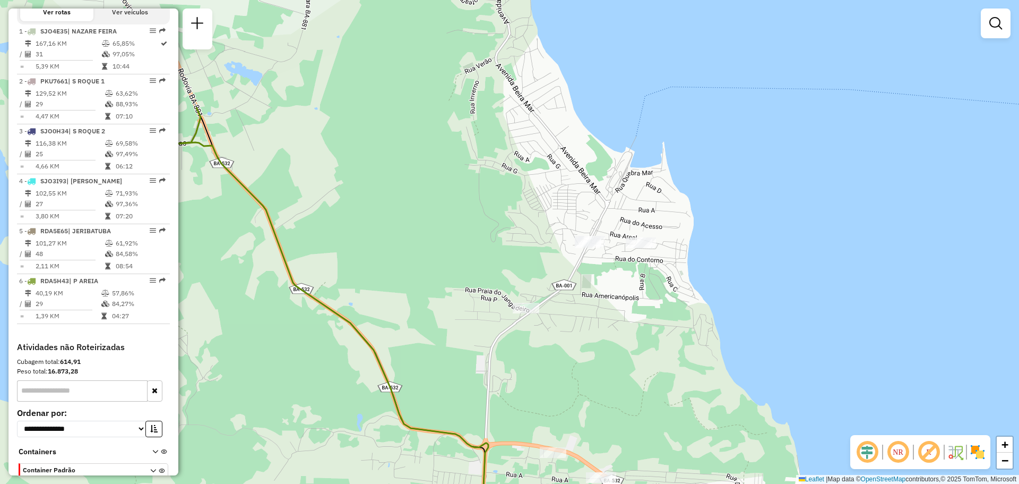
drag, startPoint x: 586, startPoint y: 125, endPoint x: 606, endPoint y: 280, distance: 156.4
click at [606, 280] on div "Janela de atendimento Grade de atendimento Capacidade Transportadoras Veículos …" at bounding box center [509, 242] width 1019 height 484
